Goal: Use online tool/utility: Utilize a website feature to perform a specific function

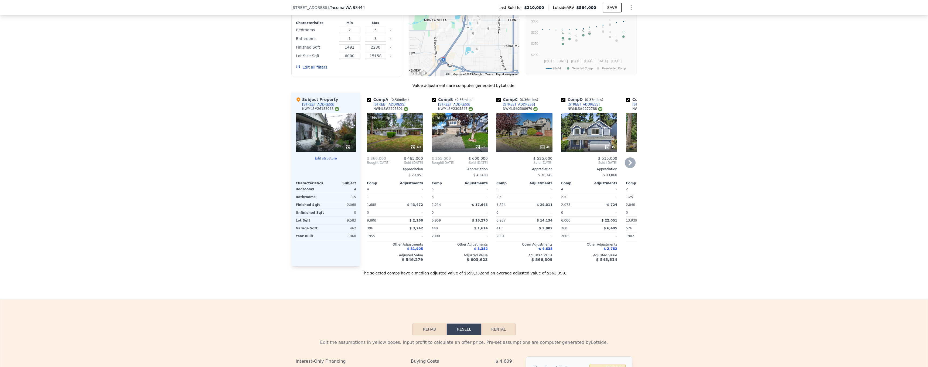
scroll to position [605, 0]
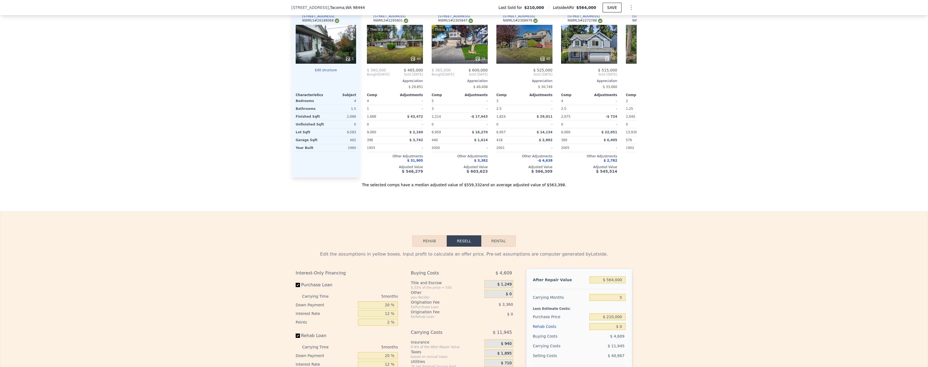
click at [627, 281] on div "After Repair Value $ 564,000 Carrying Months 5 Less Estimate Costs: Purchase Pr…" at bounding box center [579, 343] width 106 height 150
drag, startPoint x: 623, startPoint y: 281, endPoint x: 596, endPoint y: 277, distance: 26.7
click at [602, 280] on input "$ 564,000" at bounding box center [607, 279] width 36 height 7
type input "$ 4"
type input "-$ 226,160"
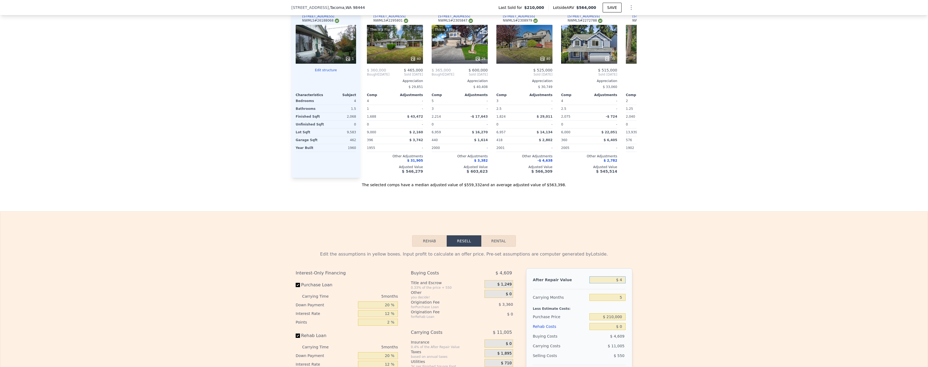
type input "$ 45"
type input "-$ 226,122"
type input "$ 450"
type input "-$ 225,746"
type input "$ 4,500"
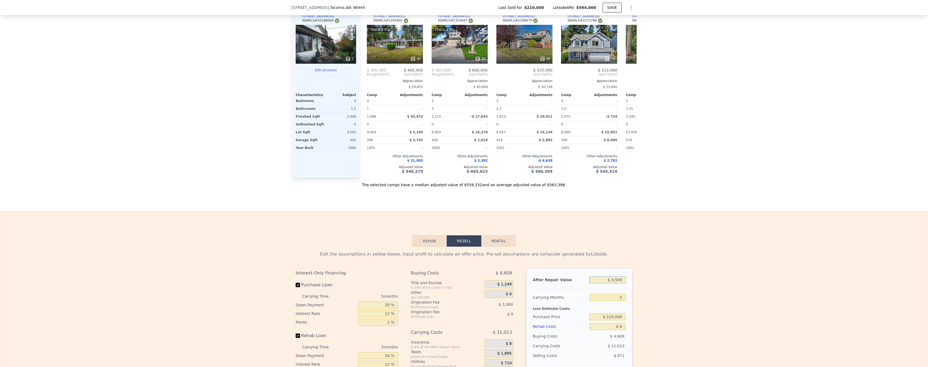
type input "-$ 221,993"
type input "$ 45,000"
type input "-$ 184,440"
type input "$ 450,000"
type input "$ 191,077"
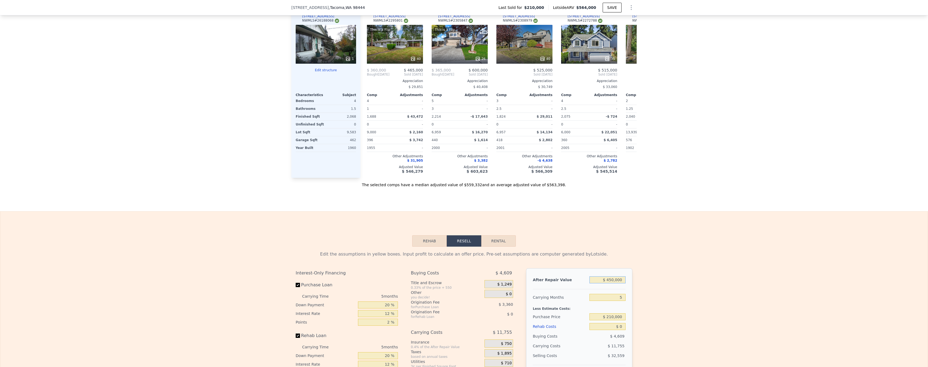
scroll to position [657, 0]
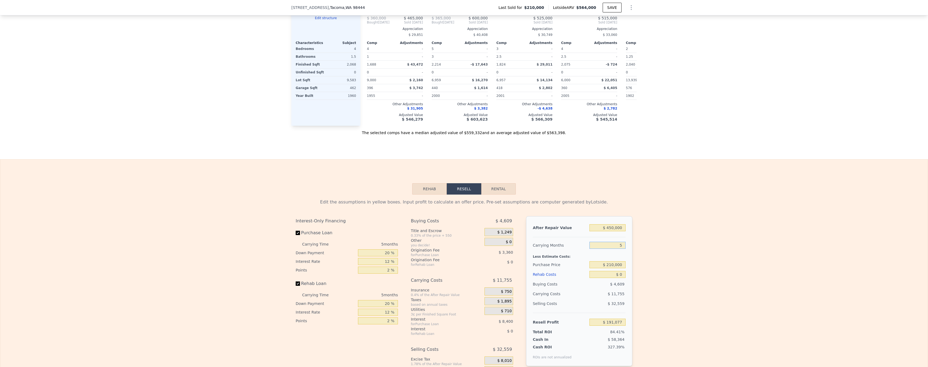
click at [624, 247] on input "5" at bounding box center [607, 245] width 36 height 7
click at [623, 267] on input "$ 210,000" at bounding box center [607, 264] width 36 height 7
drag, startPoint x: 623, startPoint y: 266, endPoint x: 607, endPoint y: 265, distance: 16.5
click at [607, 265] on input "$ 210,000" at bounding box center [607, 264] width 36 height 7
type input "$ 200,000"
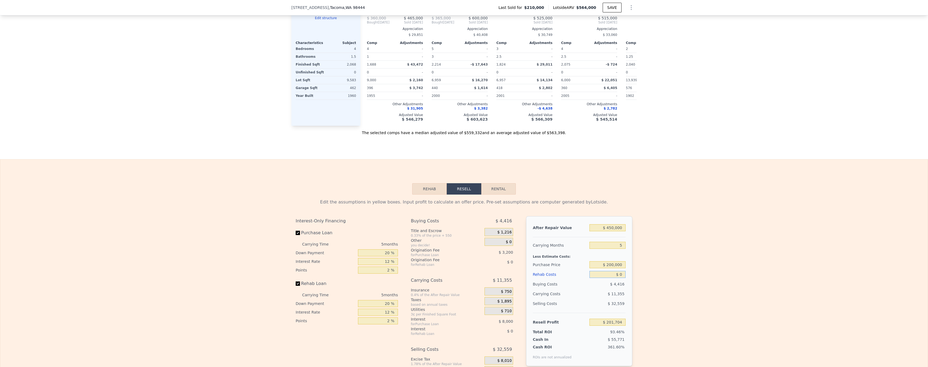
click at [619, 276] on input "$ 0" at bounding box center [607, 274] width 36 height 7
type input "$ 201,670"
click at [621, 275] on input "$ 0" at bounding box center [607, 274] width 36 height 7
type input "$ 1"
type input "$ 201,669"
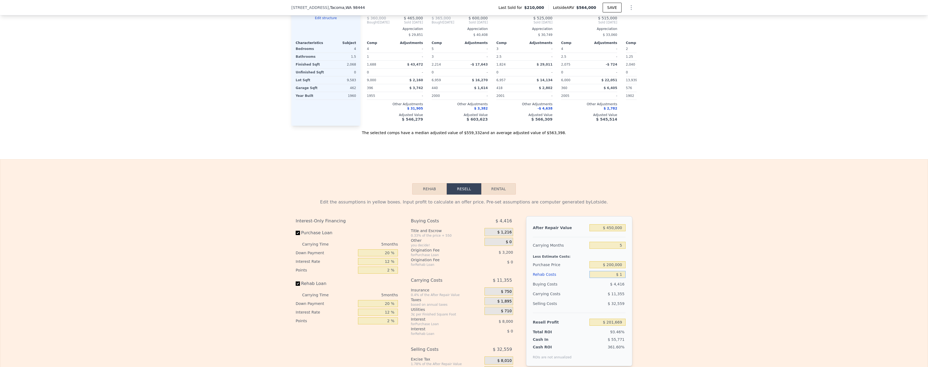
type input "$ 15"
type input "$ 201,655"
type input "$ 1"
type input "$ 201,669"
type input "$ 12"
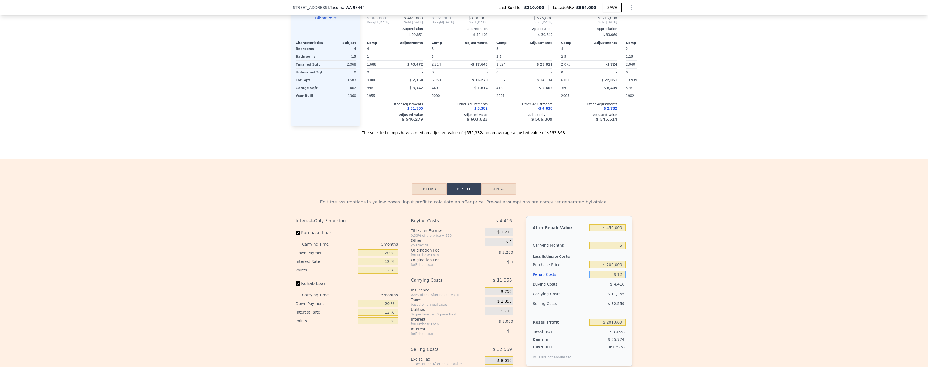
type input "$ 201,658"
type input "$ 125"
type input "$ 201,538"
type input "$ 1,250"
type input "$ 200,350"
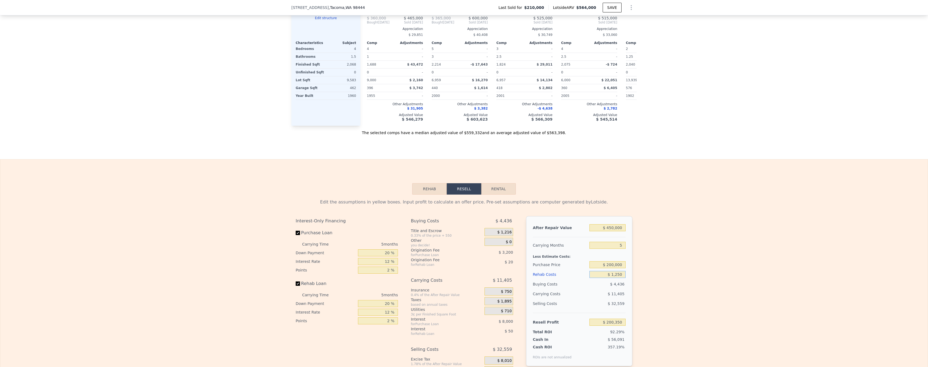
type input "$ 12,500"
type input "$ 188,470"
type input "$ 125,000"
type input "$ 69,670"
type input "$ 1,250,000"
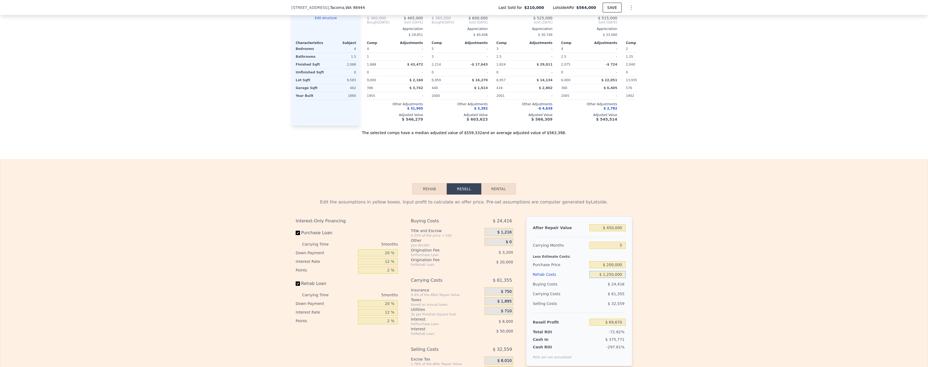
type input "-$ 1,118,330"
type input "$ 125,000"
type input "$ 69,670"
click at [665, 275] on div "Edit the assumptions in yellow boxes. Input profit to calculate an offer price.…" at bounding box center [463, 294] width 927 height 201
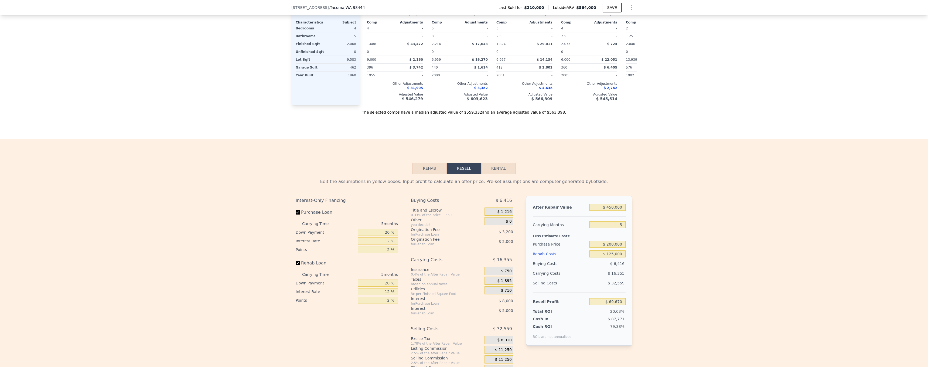
scroll to position [680, 0]
click at [614, 242] on input "$ 200,000" at bounding box center [607, 241] width 36 height 7
type input "$ 225,000"
type input "$ 43,187"
click at [688, 305] on div "Edit the assumptions in yellow boxes. Input profit to calculate an offer price.…" at bounding box center [463, 272] width 927 height 201
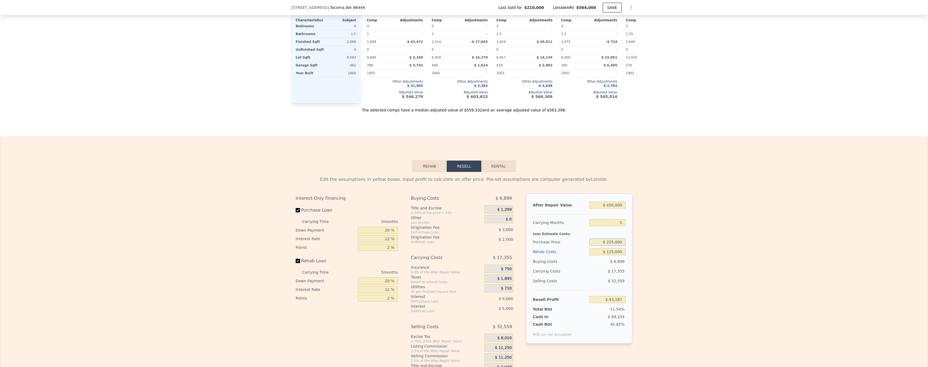
click at [612, 242] on input "$ 225,000" at bounding box center [607, 241] width 36 height 7
click at [613, 241] on input "$ 225,000" at bounding box center [607, 241] width 36 height 7
type input "$ 200,000"
click at [663, 245] on div "Edit the assumptions in yellow boxes. Input profit to calculate an offer price.…" at bounding box center [463, 272] width 927 height 201
type input "$ 69,670"
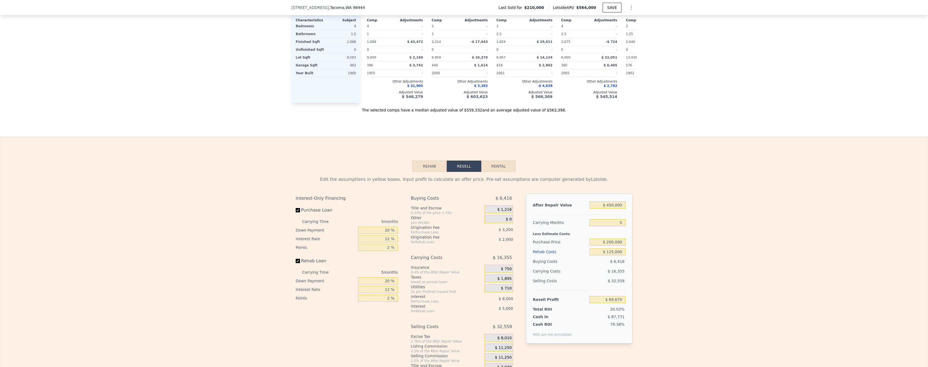
click at [642, 257] on div "Edit the assumptions in yellow boxes. Input profit to calculate an offer price.…" at bounding box center [463, 272] width 927 height 201
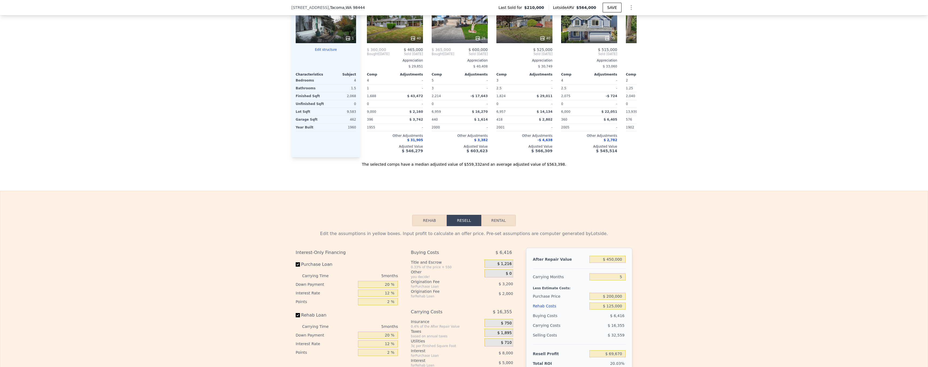
scroll to position [667, 0]
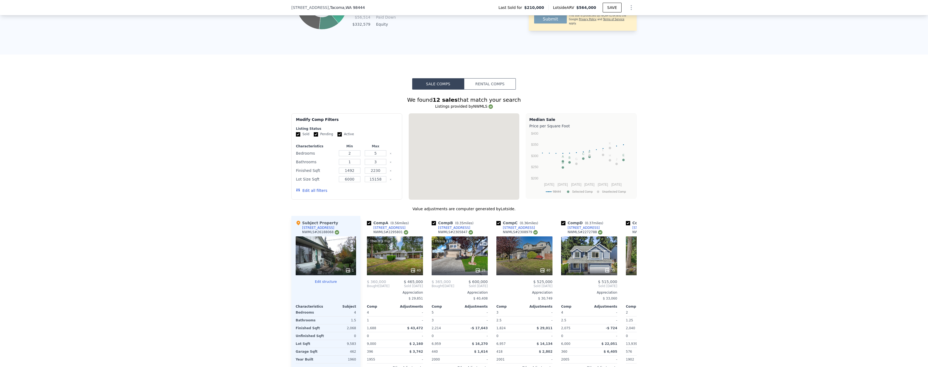
type input "$ 564,000"
type input "$ 0"
type input "$ 296,779"
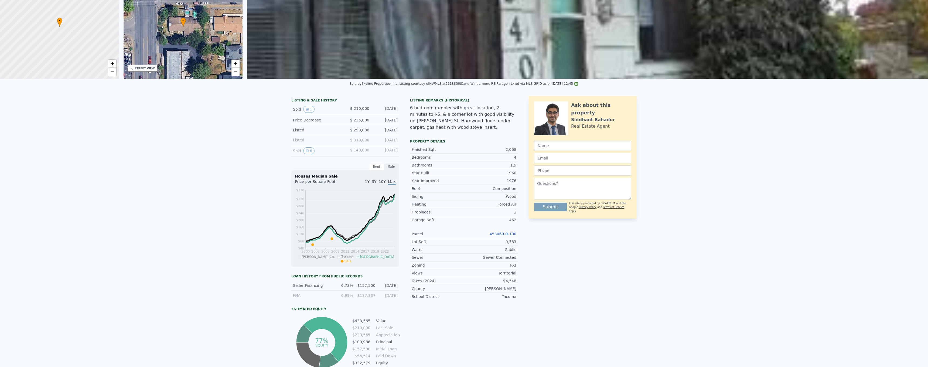
scroll to position [0, 0]
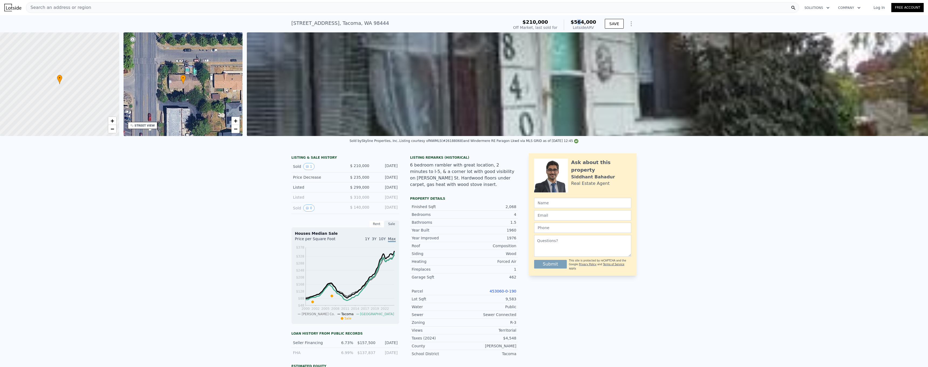
drag, startPoint x: 579, startPoint y: 21, endPoint x: 584, endPoint y: 21, distance: 4.9
click at [584, 21] on span "$564,000" at bounding box center [583, 22] width 26 height 6
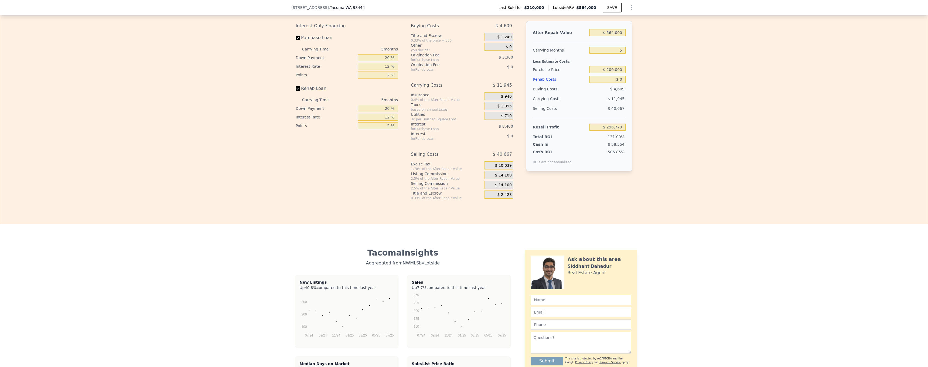
scroll to position [797, 0]
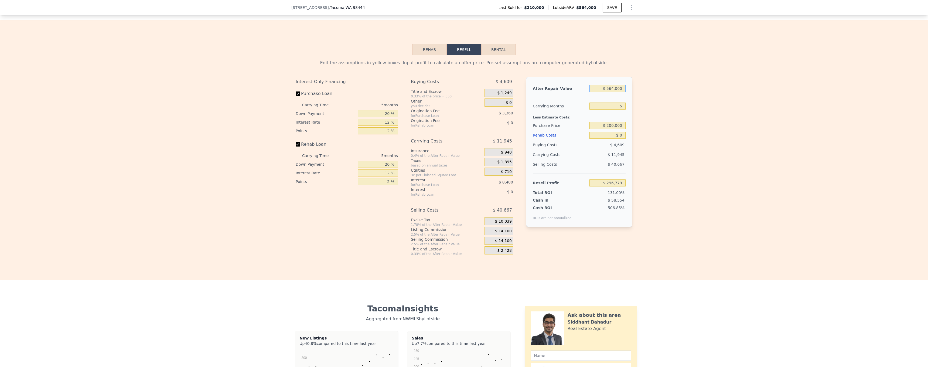
click at [620, 89] on input "$ 564,000" at bounding box center [607, 88] width 36 height 7
drag, startPoint x: 622, startPoint y: 89, endPoint x: 594, endPoint y: 87, distance: 28.5
click at [598, 88] on input "$ 564,000" at bounding box center [607, 88] width 36 height 7
type input "$ 4"
type input "-$ 226,160"
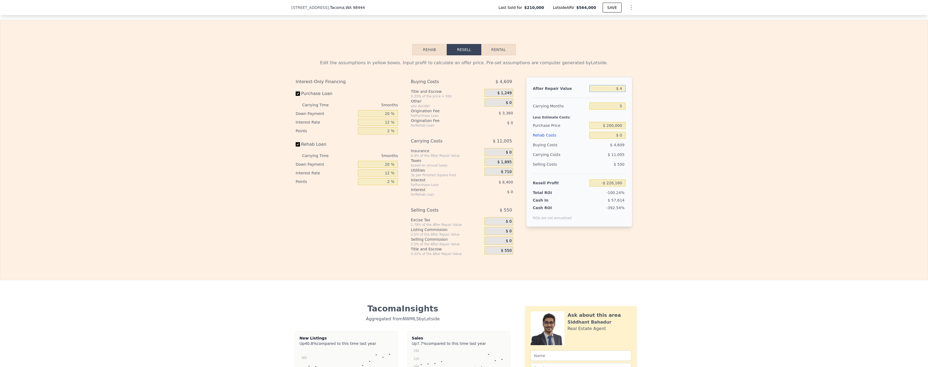
type input "$ 45"
type input "-$ 226,122"
type input "$ 450"
type input "-$ 225,746"
type input "$ 4,500"
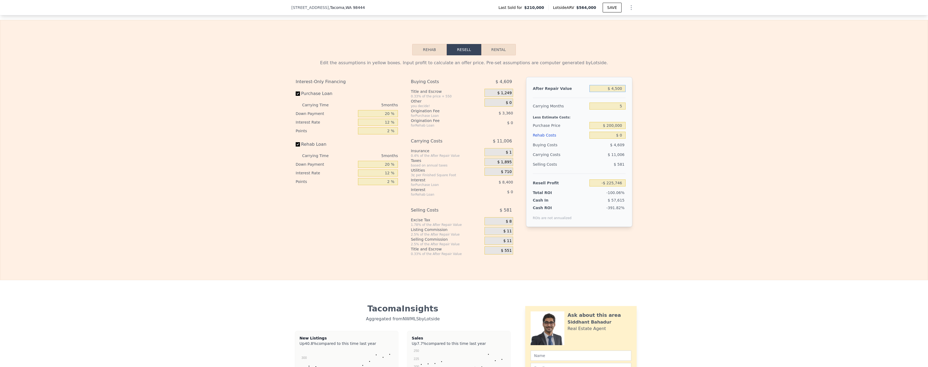
type input "-$ 221,993"
type input "$ 45,000"
type input "-$ 184,440"
type input "$ 450,000"
type input "$ 191,077"
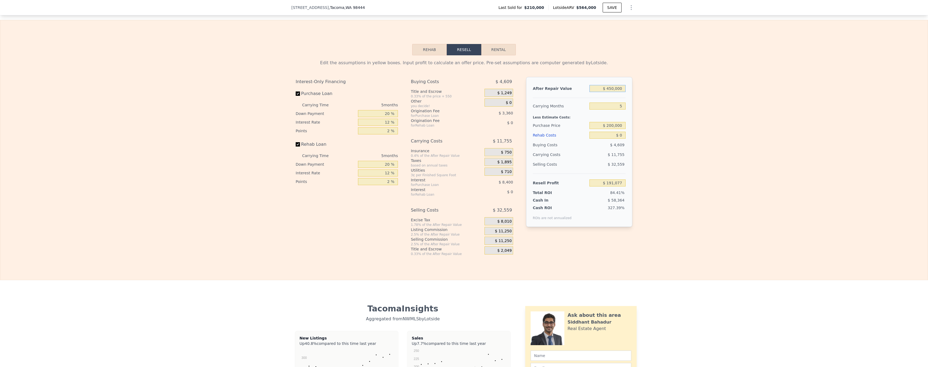
type input "$ 4,500,000"
type input "$ 3,946,251"
type input "$ 450,000"
type input "$ 191,077"
click at [624, 104] on input "5" at bounding box center [607, 106] width 36 height 7
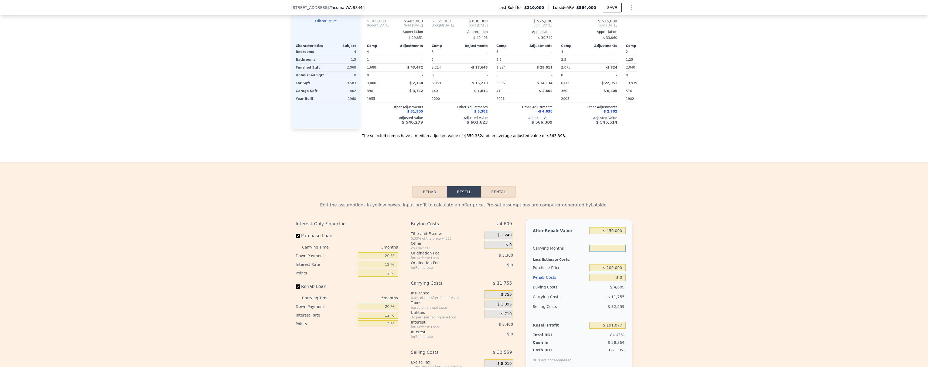
scroll to position [655, 0]
click at [622, 233] on input "$ 450,000" at bounding box center [607, 229] width 36 height 7
drag, startPoint x: 646, startPoint y: 238, endPoint x: 633, endPoint y: 247, distance: 15.3
click at [646, 238] on div "Edit the assumptions in yellow boxes. Input profit to calculate an offer price.…" at bounding box center [463, 296] width 927 height 201
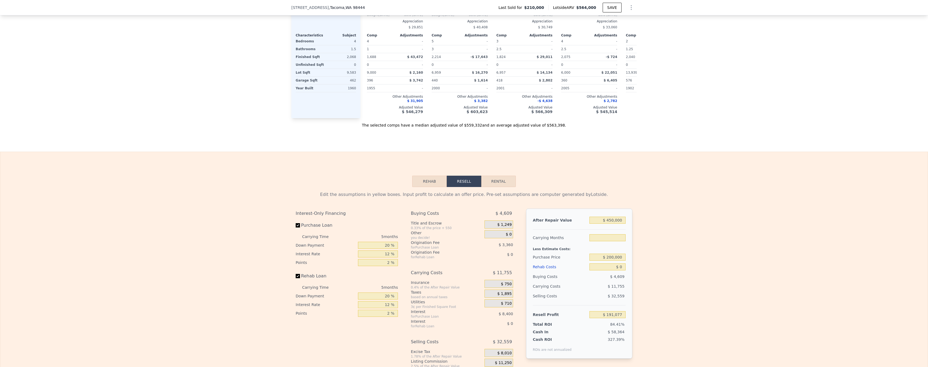
scroll to position [666, 0]
click at [616, 234] on input "text" at bounding box center [607, 236] width 36 height 7
type input "2"
type input "$ 198,130"
type input "20"
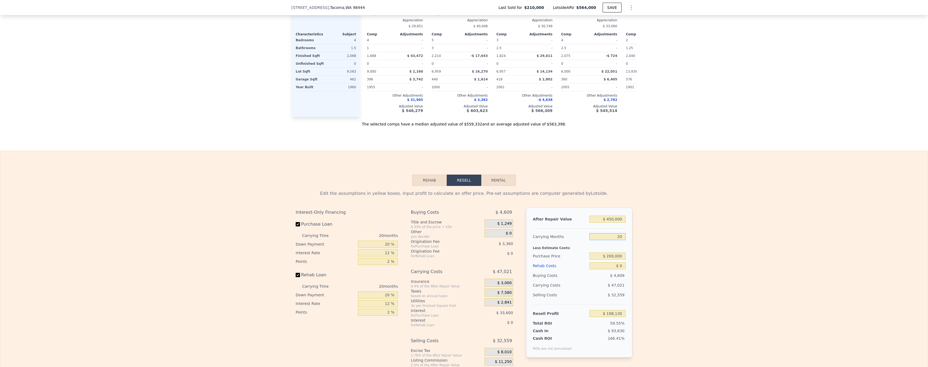
type input "$ 155,811"
type input "200"
type input "-$ 267,376"
type input "2000"
type input "-$ 4,499,248"
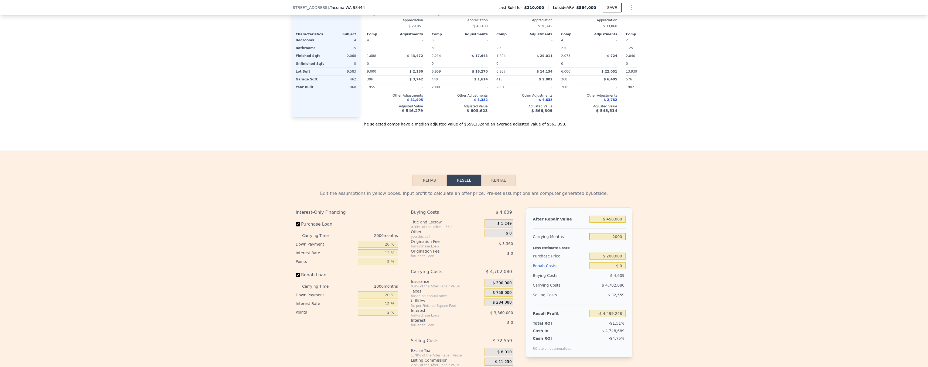
type input "20000"
type input "-$ 46,817,968"
type input "200000"
type input "-$ 470,005,168"
type input "20000"
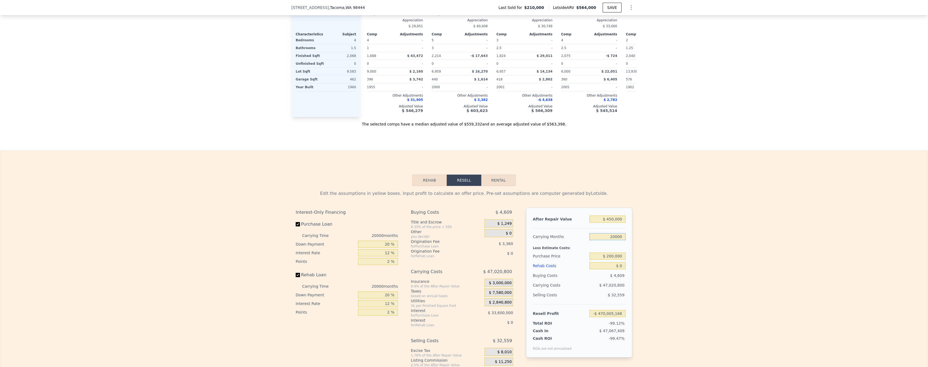
type input "-$ 46,817,968"
type input "2000"
type input "-$ 4,499,248"
type input "200"
type input "-$ 267,376"
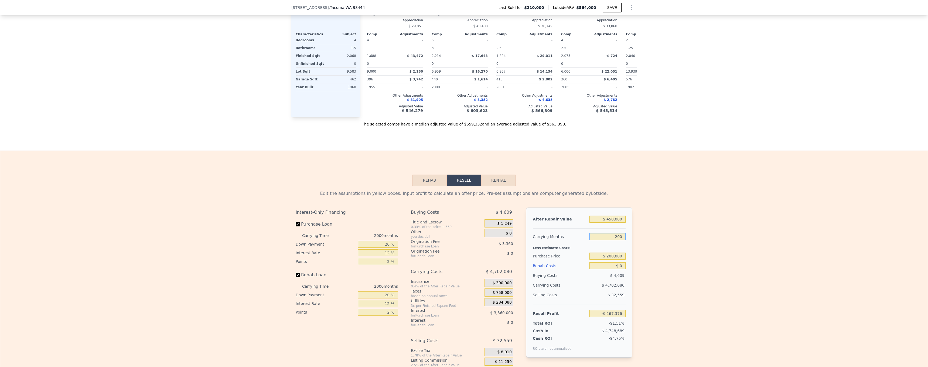
type input "20"
type input "$ 155,811"
type input "2"
type input "$ 198,130"
type input "6"
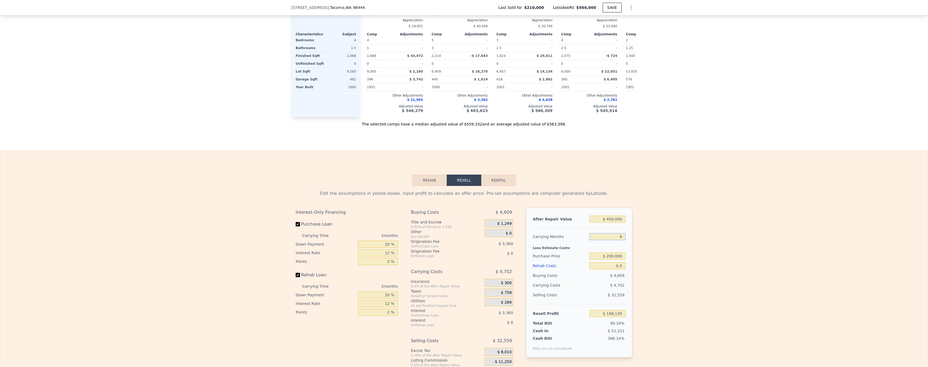
type input "$ 188,726"
type input "6"
click at [694, 250] on div "Edit the assumptions in yellow boxes. Input profit to calculate an offer price.…" at bounding box center [463, 286] width 927 height 201
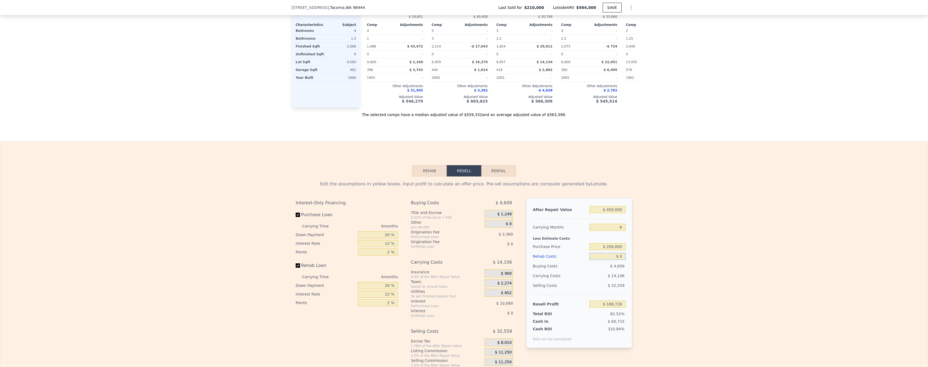
drag, startPoint x: 622, startPoint y: 255, endPoint x: 627, endPoint y: 260, distance: 6.5
click at [622, 256] on input "$ 0" at bounding box center [607, 256] width 36 height 7
type input "$ 1"
type input "$ 188,725"
type input "$ 12"
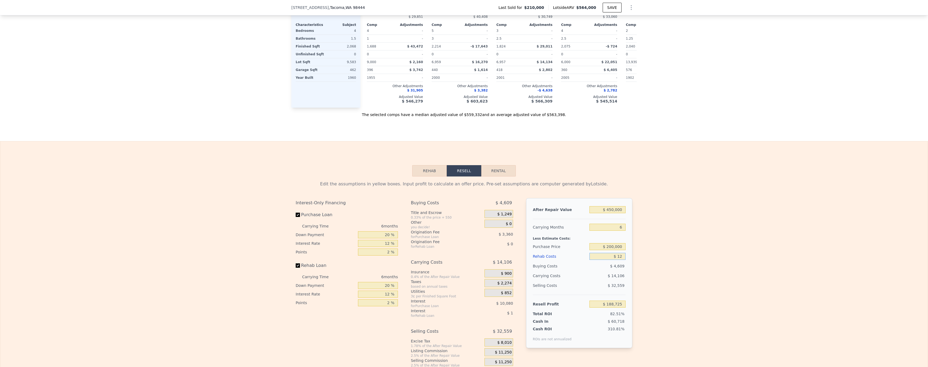
type input "$ 188,714"
type input "$ 125"
type input "$ 188,593"
type input "$ 1,250"
type input "$ 187,396"
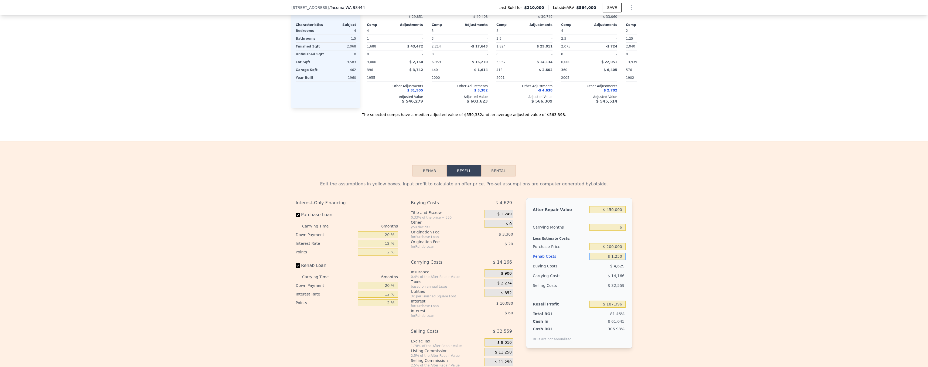
type input "$ 12,500"
type input "$ 175,426"
type input "$ 125,000"
type input "$ 55,726"
drag, startPoint x: 676, startPoint y: 242, endPoint x: 676, endPoint y: 245, distance: 3.8
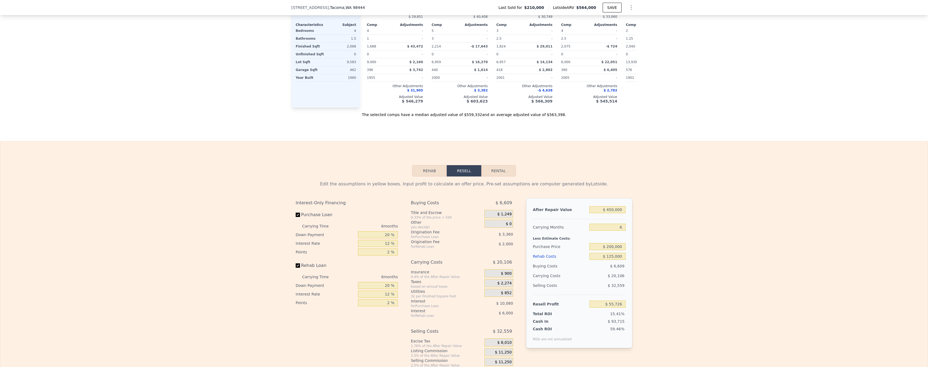
click at [676, 242] on div "Edit the assumptions in yellow boxes. Input profit to calculate an offer price.…" at bounding box center [463, 276] width 927 height 201
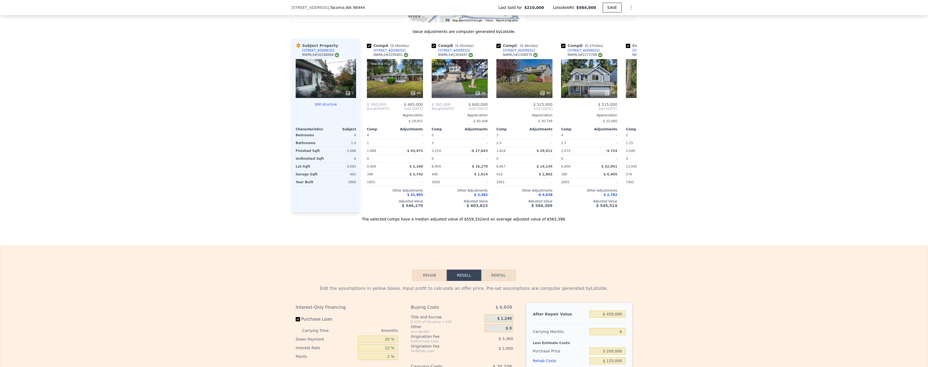
scroll to position [572, 0]
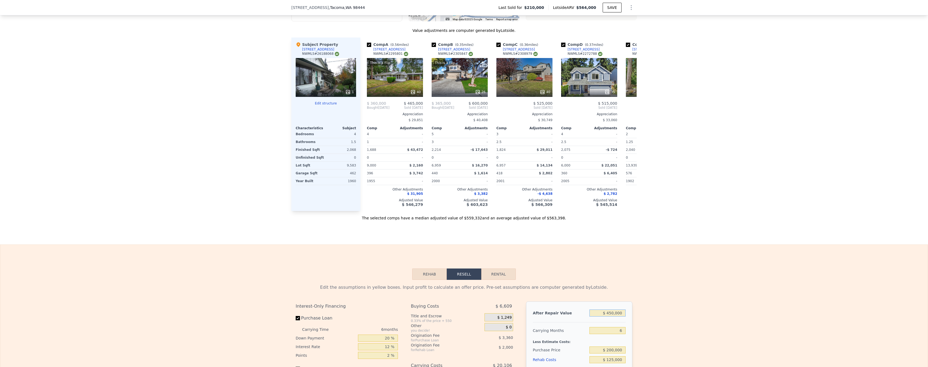
drag, startPoint x: 623, startPoint y: 315, endPoint x: 606, endPoint y: 313, distance: 16.8
click at [606, 313] on input "$ 450,000" at bounding box center [607, 312] width 36 height 7
type input "$ 5,450,000"
type input "$ 4,690,076"
type input "$ 50,450,000"
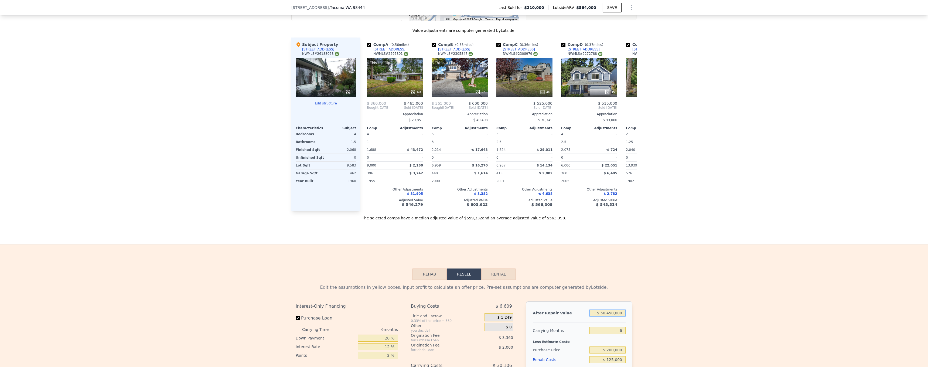
type input "$ 46,399,226"
type input "$ 500,450,000"
type input "$ 463,490,726"
type input "$ 5,000,450,000"
type input "$ 4,634,405,726"
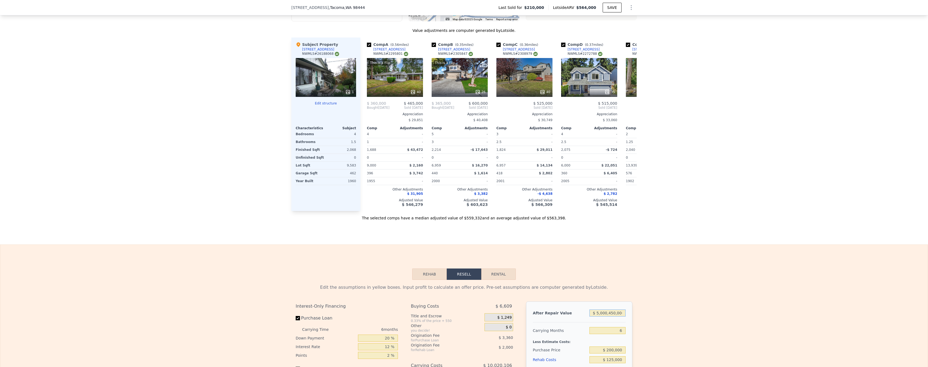
type input "$ 500,045,000"
type input "$ 463,115,344"
type input "$ 50,004,000"
type input "$ 45,985,843"
type input "$ 5,000,000"
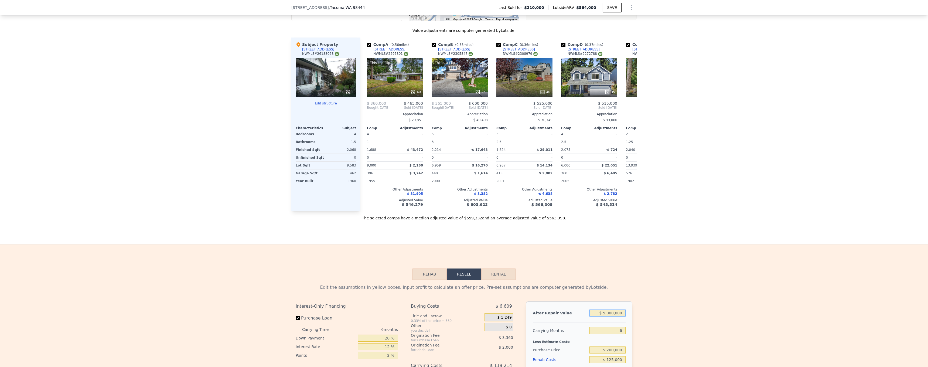
type input "$ 4,272,985"
type input "$ 500,000"
type input "$ 102,070"
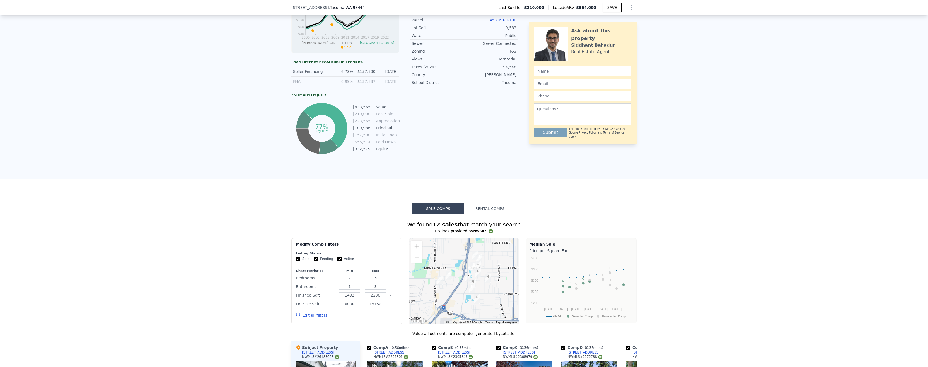
scroll to position [342, 0]
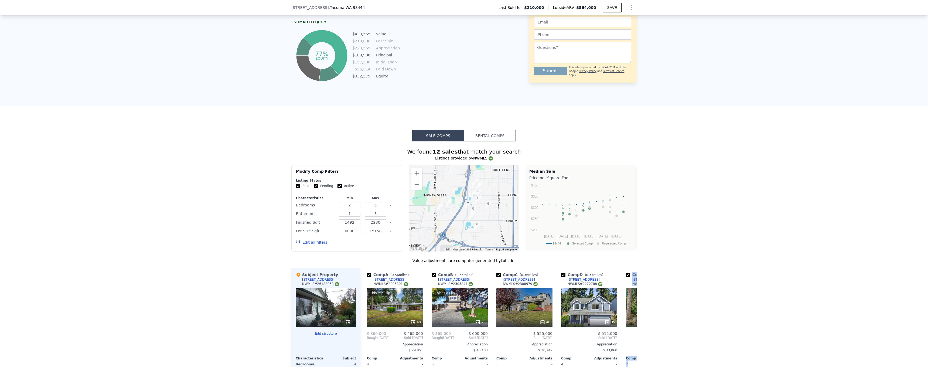
drag, startPoint x: 660, startPoint y: 264, endPoint x: 661, endPoint y: 270, distance: 6.5
click at [661, 270] on div "We found 12 sales that match your search Listings provided by NWMLS Filters Map…" at bounding box center [464, 295] width 928 height 309
drag, startPoint x: 661, startPoint y: 270, endPoint x: 701, endPoint y: 351, distance: 90.0
click at [697, 346] on div "We found 12 sales that match your search Listings provided by NWMLS Filters Map…" at bounding box center [464, 295] width 928 height 309
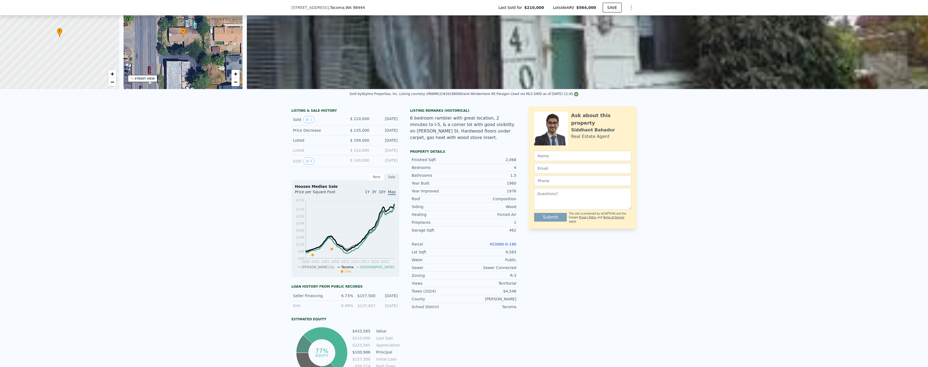
scroll to position [0, 0]
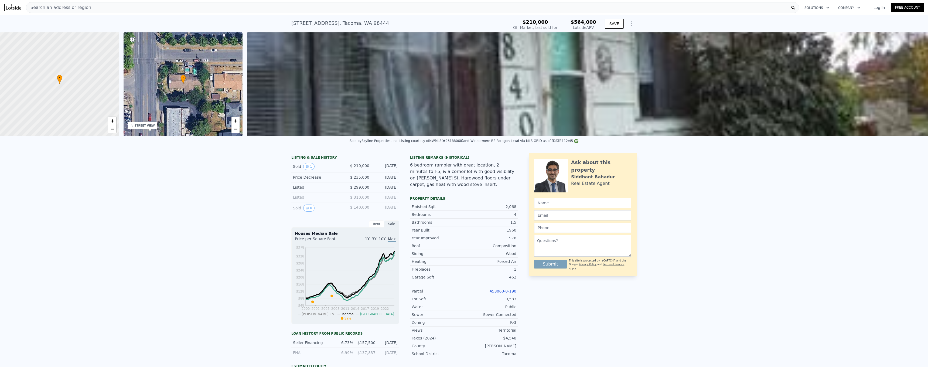
drag, startPoint x: 322, startPoint y: 28, endPoint x: 317, endPoint y: 26, distance: 5.2
click at [317, 26] on div "[STREET_ADDRESS] Sold [DATE] for $210k (~ARV $564k )" at bounding box center [398, 24] width 215 height 15
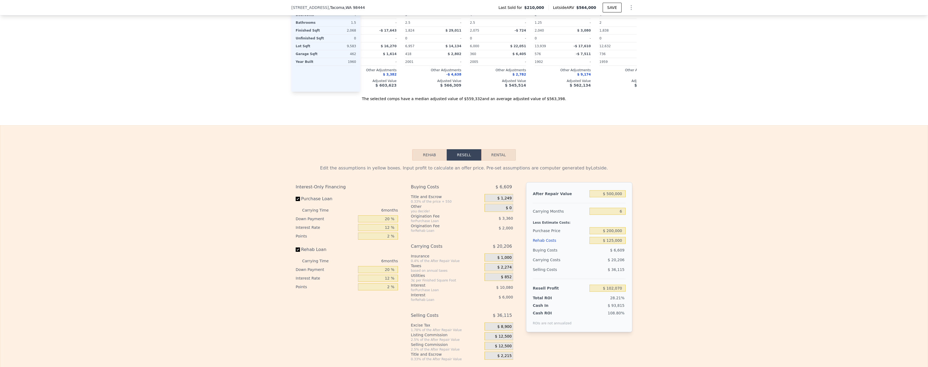
scroll to position [708, 0]
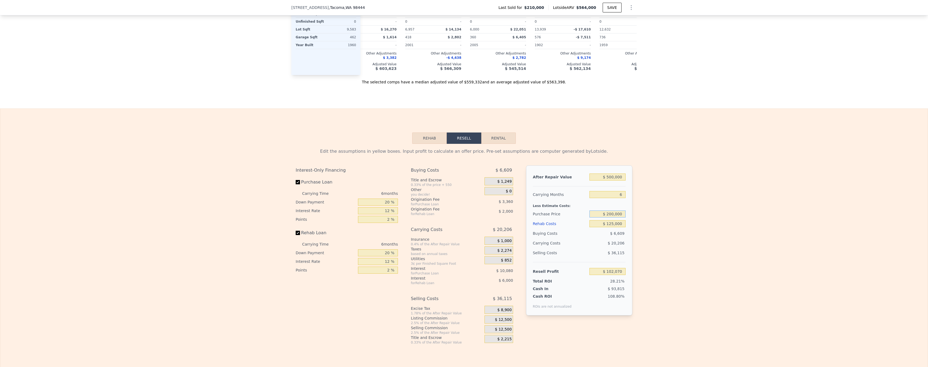
click at [613, 213] on input "$ 200,000" at bounding box center [607, 213] width 36 height 7
type input "$ 225,000"
click at [670, 230] on div "Edit the assumptions in yellow boxes. Input profit to calculate an offer price.…" at bounding box center [463, 244] width 927 height 201
type input "$ 86,060"
drag, startPoint x: 609, startPoint y: 281, endPoint x: 624, endPoint y: 281, distance: 15.1
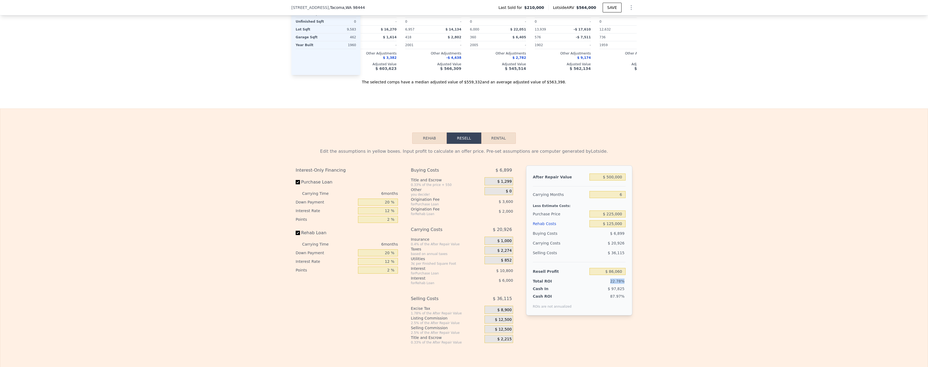
click at [624, 281] on div "22.78%" at bounding box center [597, 280] width 57 height 5
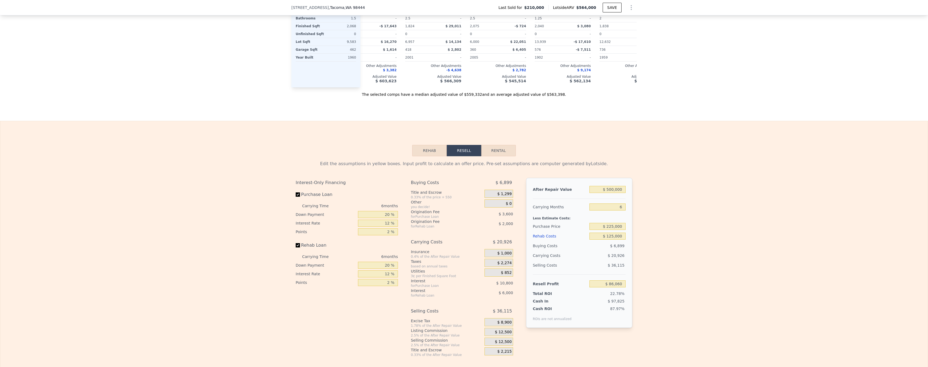
click at [551, 196] on div at bounding box center [579, 196] width 93 height 5
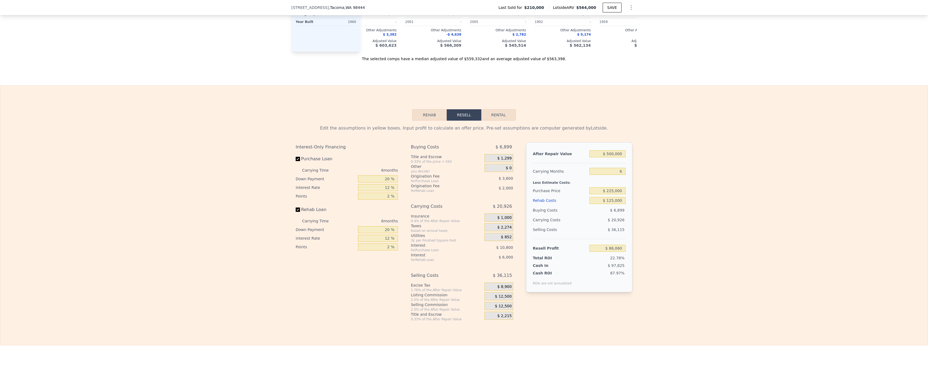
scroll to position [767, 0]
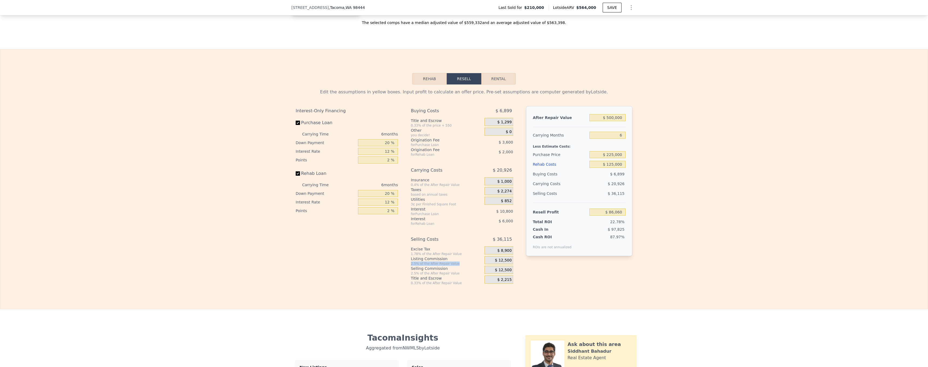
drag, startPoint x: 422, startPoint y: 261, endPoint x: 474, endPoint y: 263, distance: 52.4
click at [474, 263] on div "Listing Commission 2.5% of the After Repair Value" at bounding box center [446, 261] width 71 height 10
click at [557, 261] on div "After Repair Value $ 500,000 Carrying Months 6 Less Estimate Costs: Purchase Pr…" at bounding box center [579, 191] width 106 height 170
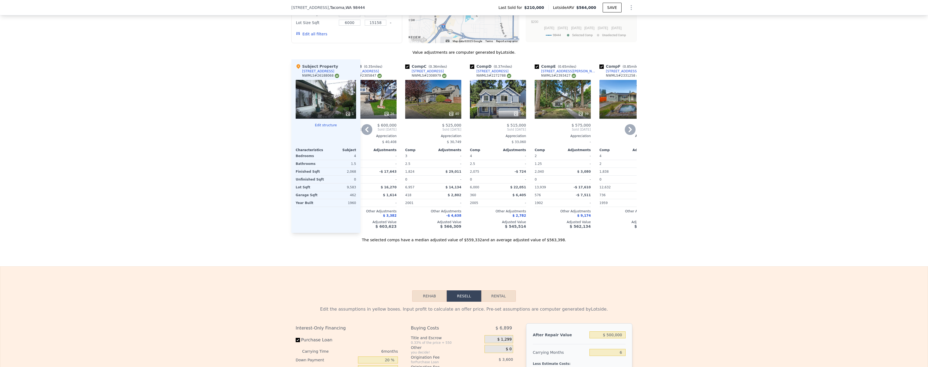
scroll to position [439, 0]
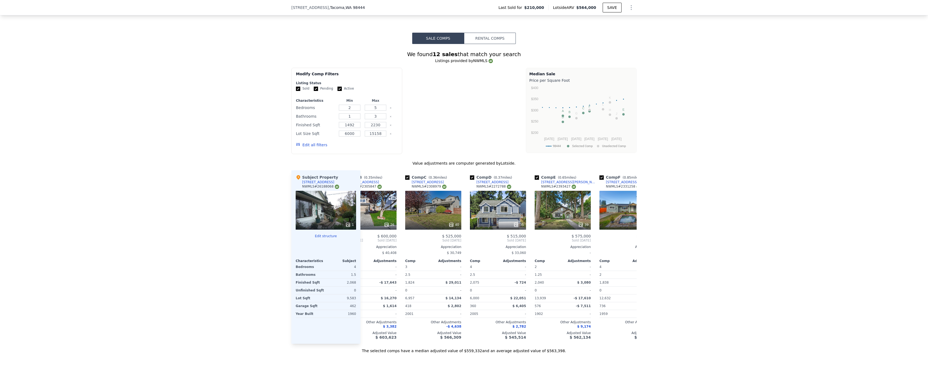
type input "$ 564,000"
type input "5"
type input "$ 0"
type input "$ 296,779"
